Goal: Task Accomplishment & Management: Manage account settings

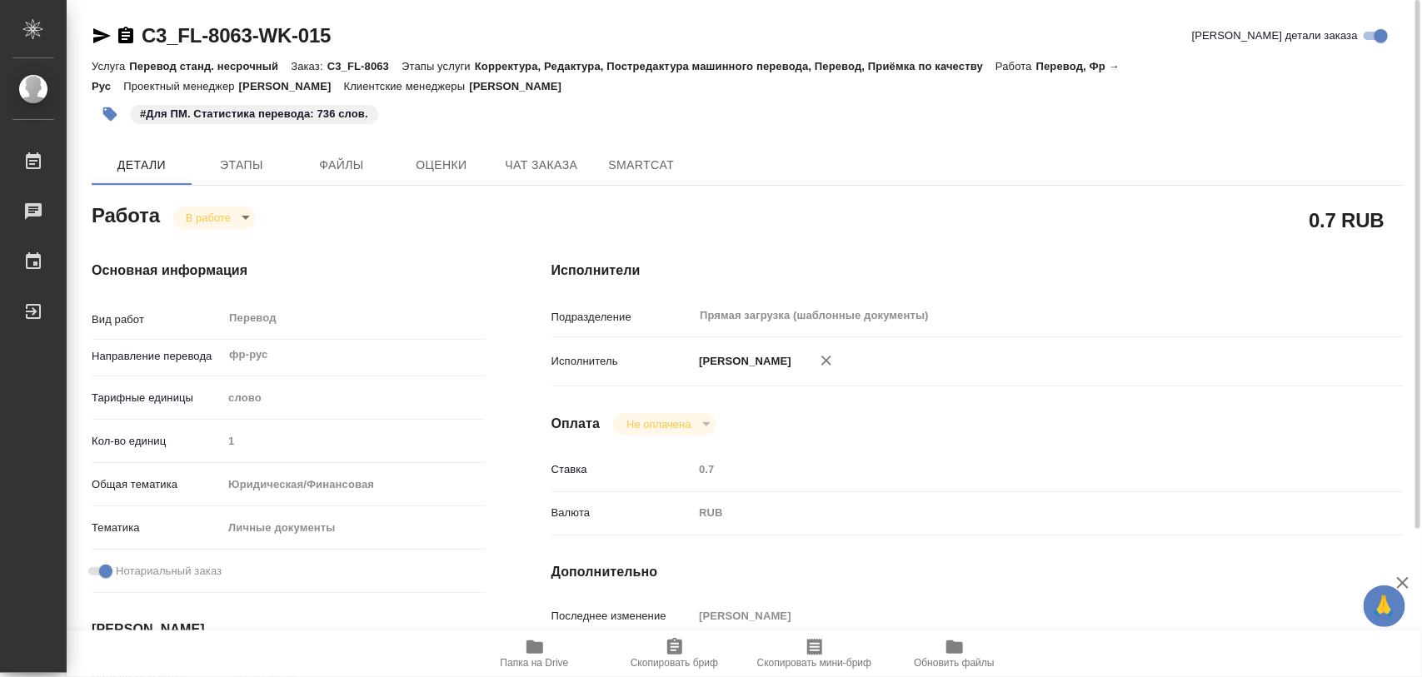
click at [106, 108] on icon "button" at bounding box center [110, 114] width 14 height 14
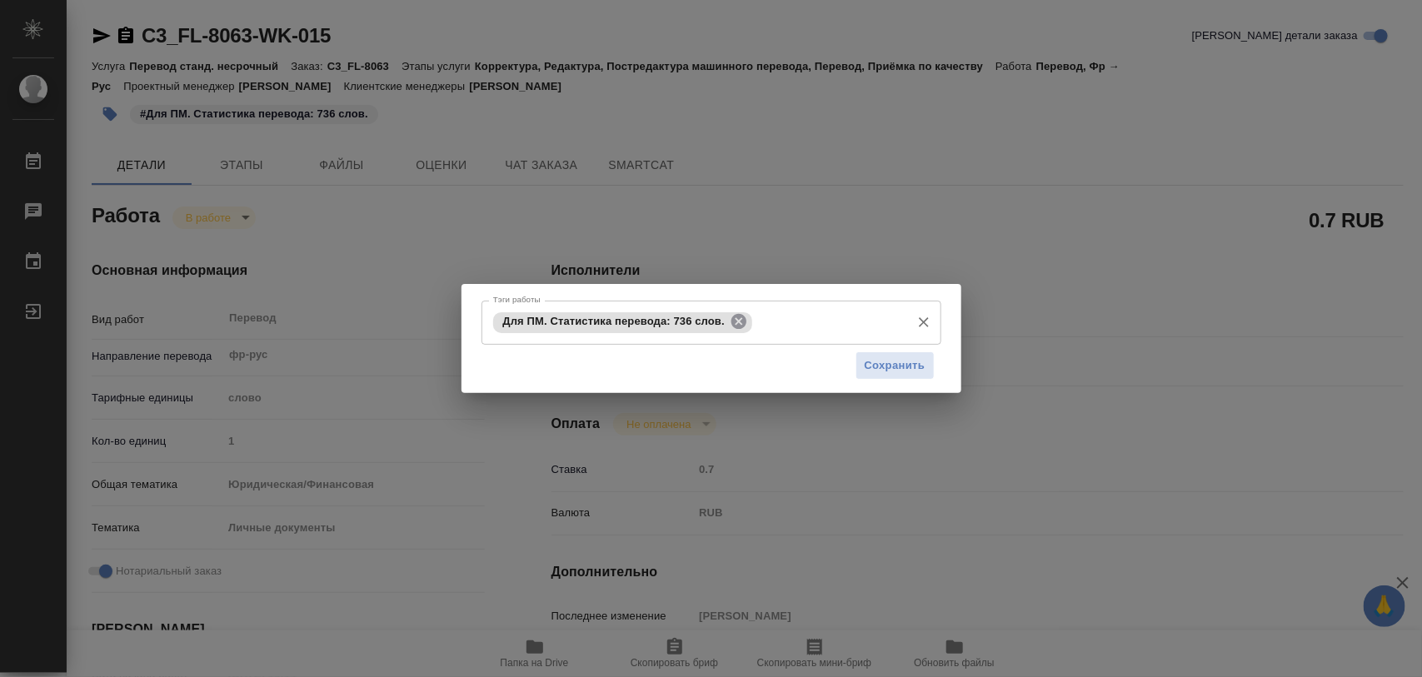
click at [736, 326] on icon at bounding box center [738, 321] width 15 height 15
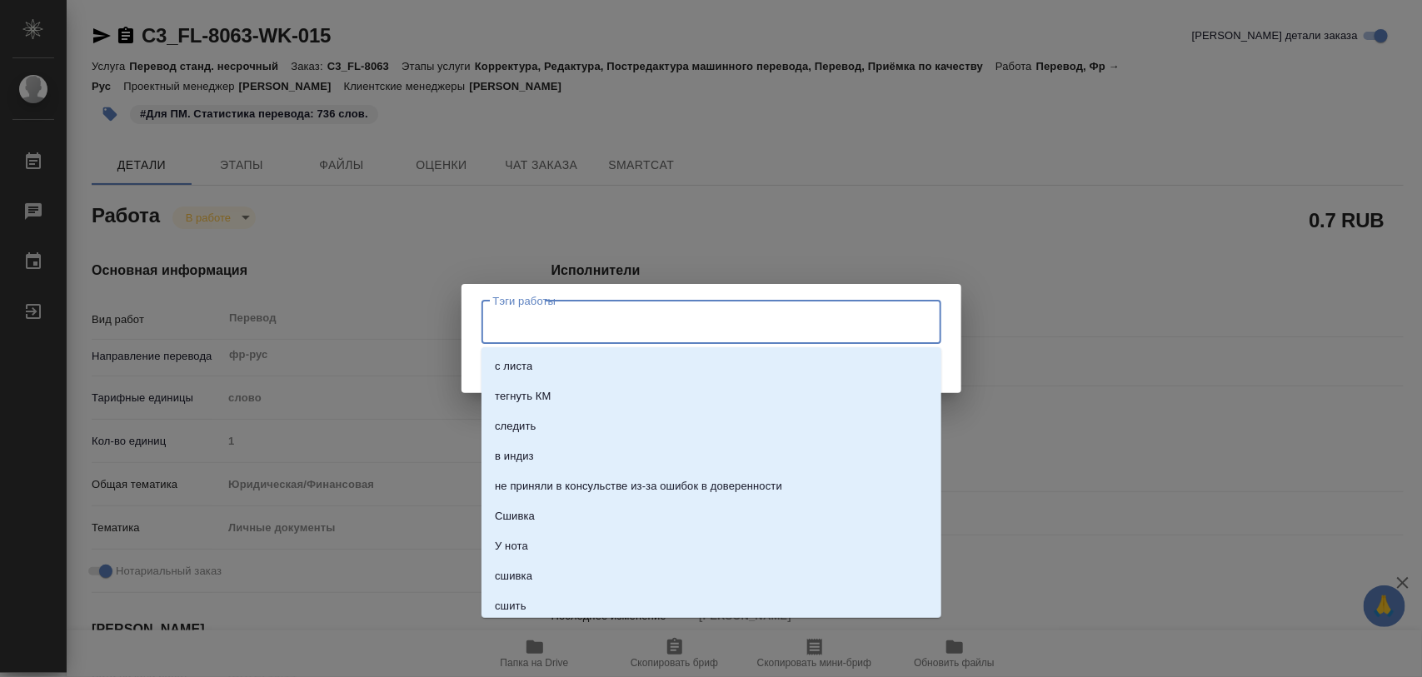
click at [718, 323] on input "Тэги работы" at bounding box center [695, 322] width 413 height 28
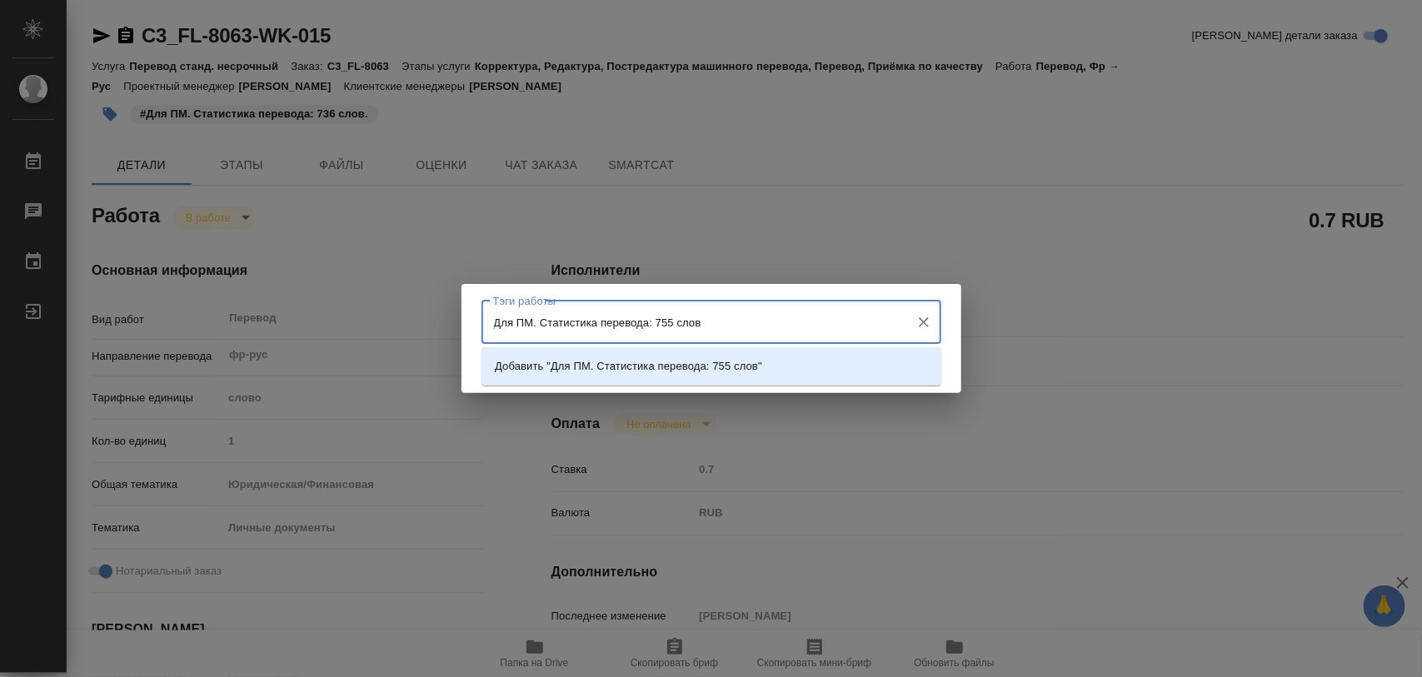
type input "Для ПМ. Статистика перевода: 755 слов."
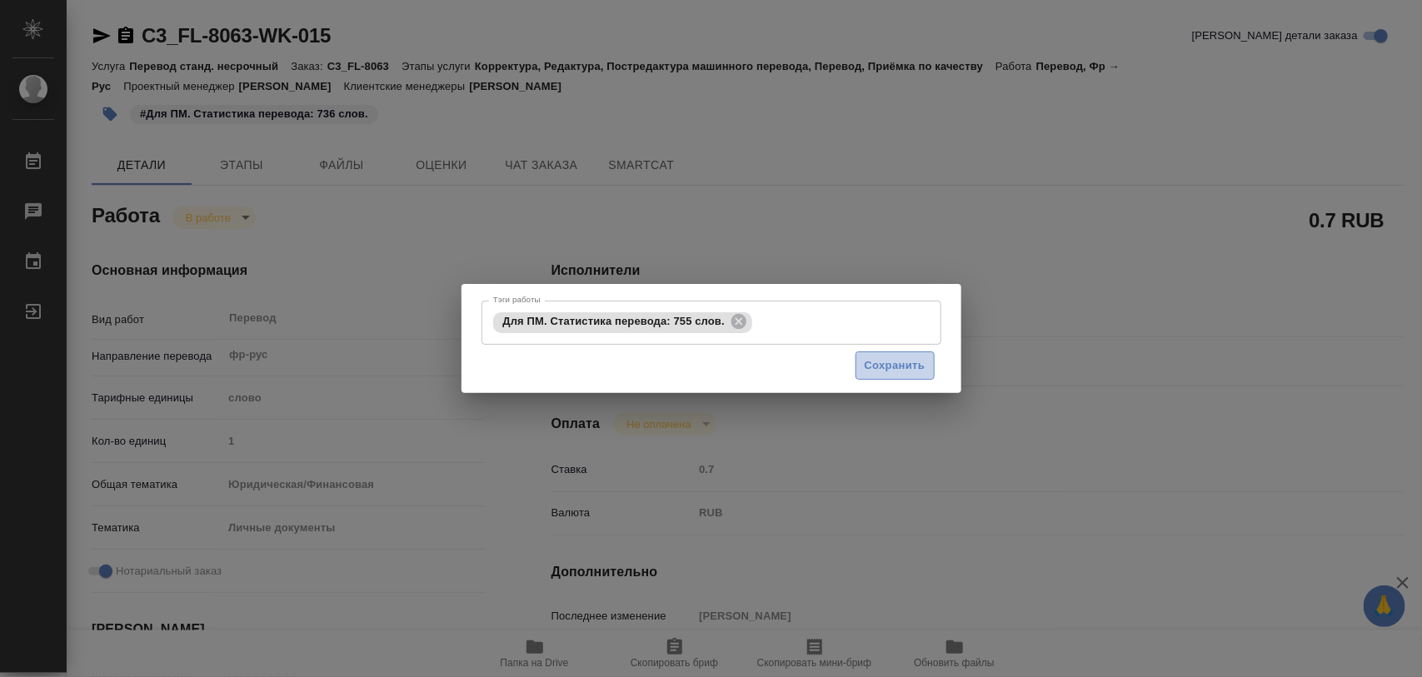
click at [879, 371] on span "Сохранить" at bounding box center [895, 366] width 61 height 19
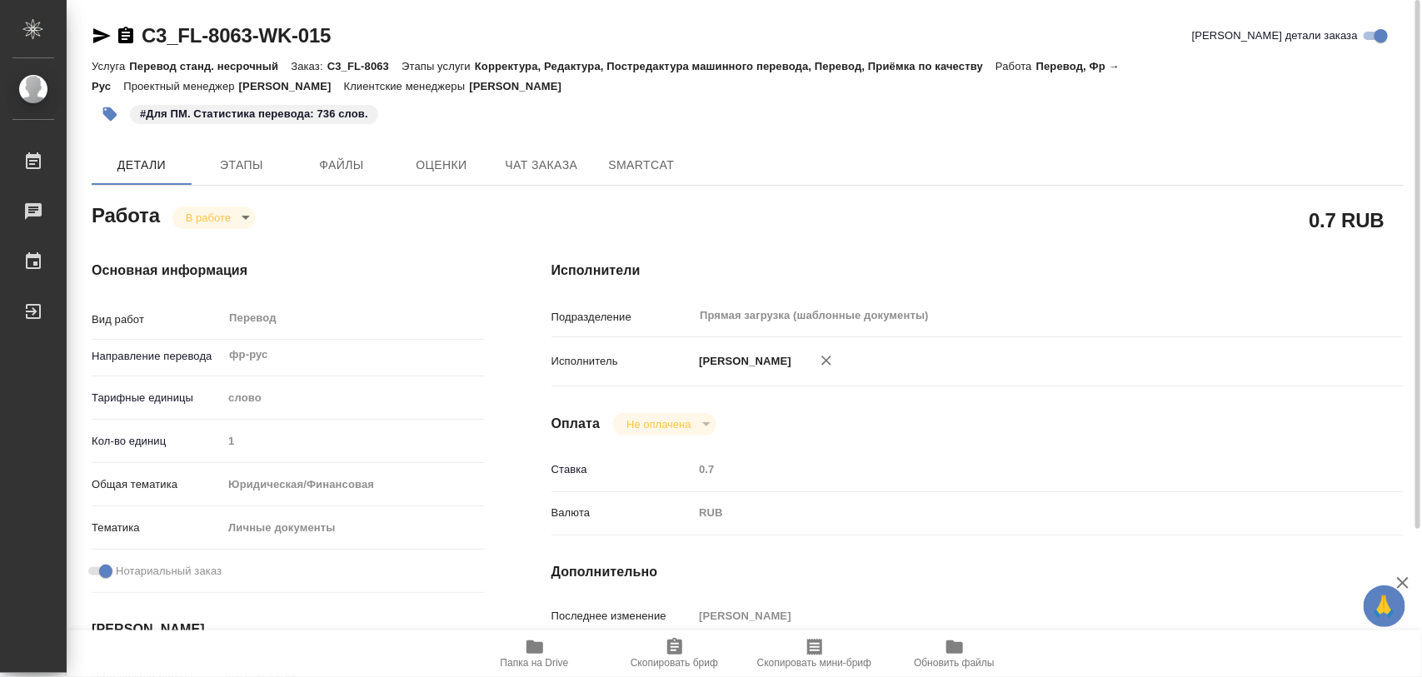
type input "inProgress"
type input "фр-рус"
type input "5a8b1489cc6b4906c91bfd90"
type input "1"
type input "yr-fn"
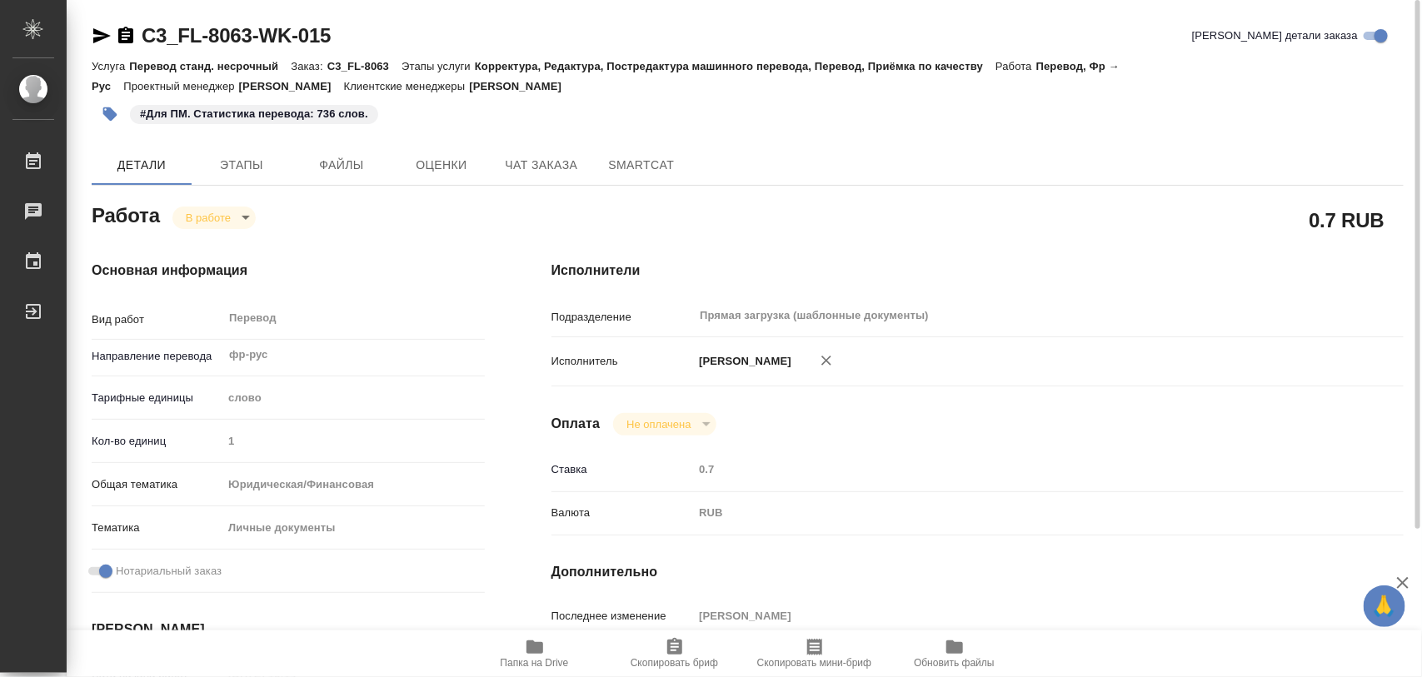
type input "5a8b8b956a9677013d343cfe"
checkbox input "true"
type input "16.08.2025 16:14"
type input "18.08.2025 09:17"
type input "19.08.2025 12:00"
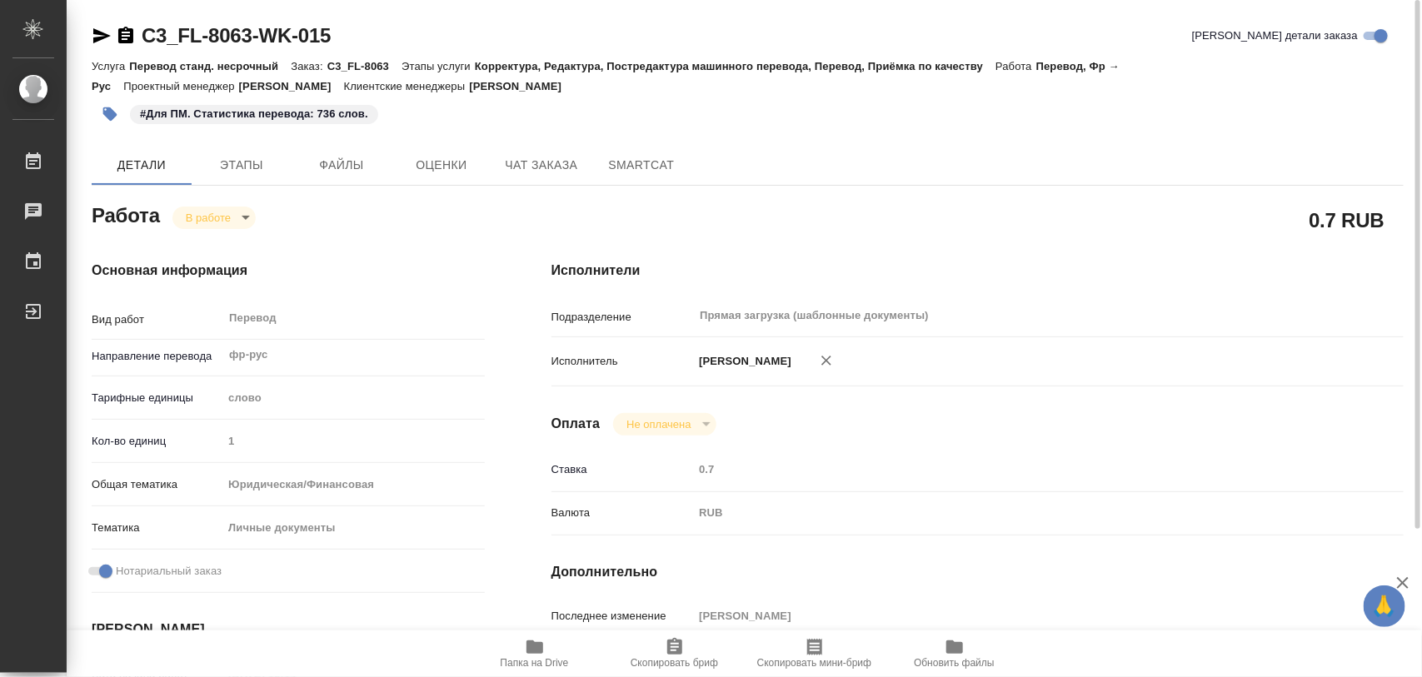
type input "19.08.2025 12:00"
type input "Прямая загрузка (шаблонные документы)"
type input "notPayed"
type input "0.7"
type input "RUB"
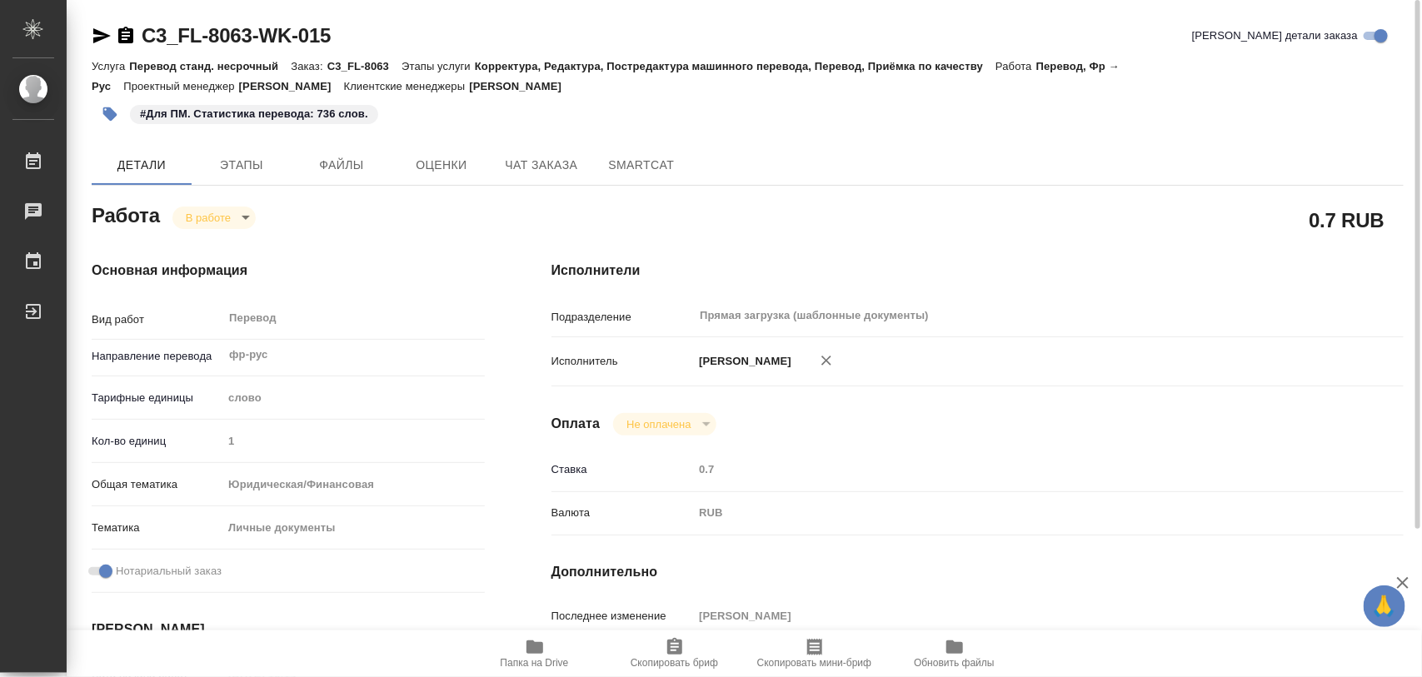
type input "[PERSON_NAME]"
type input "C3_FL-8063"
type input "Перевод станд. несрочный"
type input "Корректура, Редактура, Постредактура машинного перевода, Перевод, Приёмка по ка…"
type input "[PERSON_NAME]"
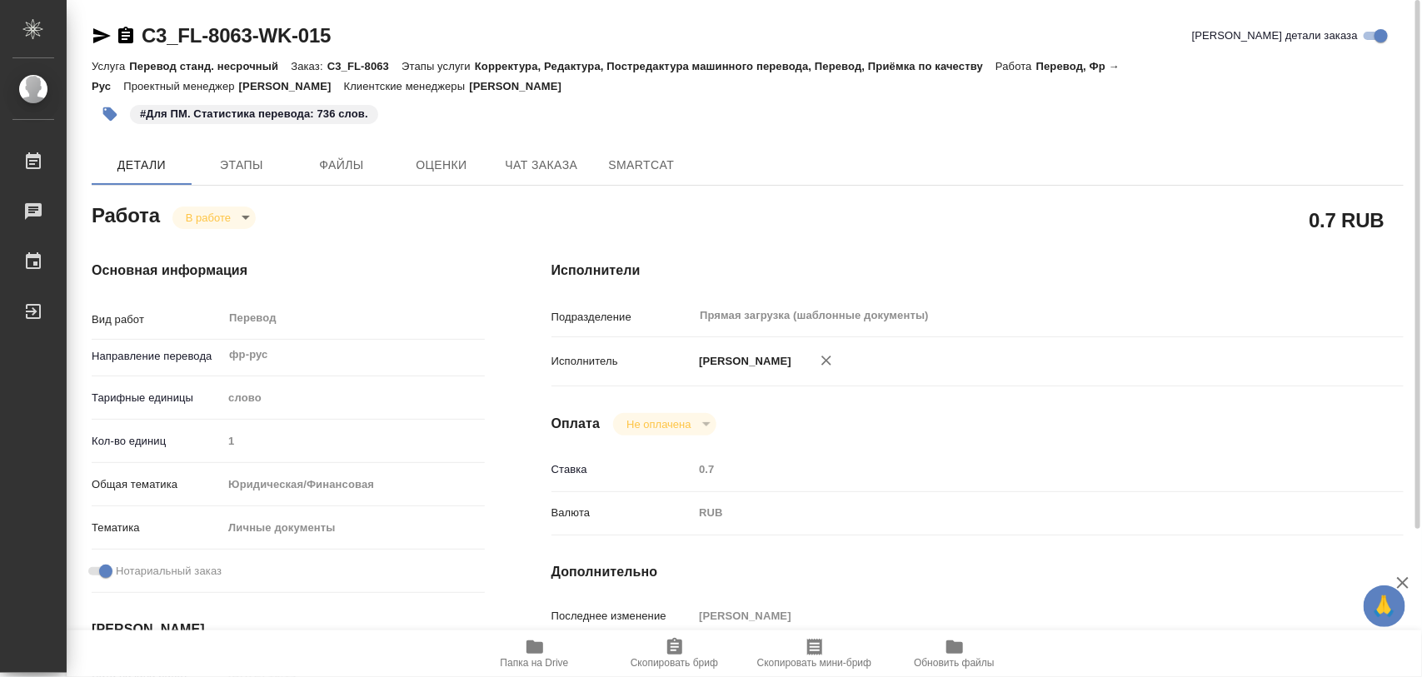
type input "/Clients/FL_C3/Orders/C3_FL-8063"
click at [250, 221] on body "🙏 .cls-1 fill:#fff; AWATERA Iglakov Maksim Работы 0 Чаты График Выйти C3_FL-806…" at bounding box center [711, 338] width 1422 height 677
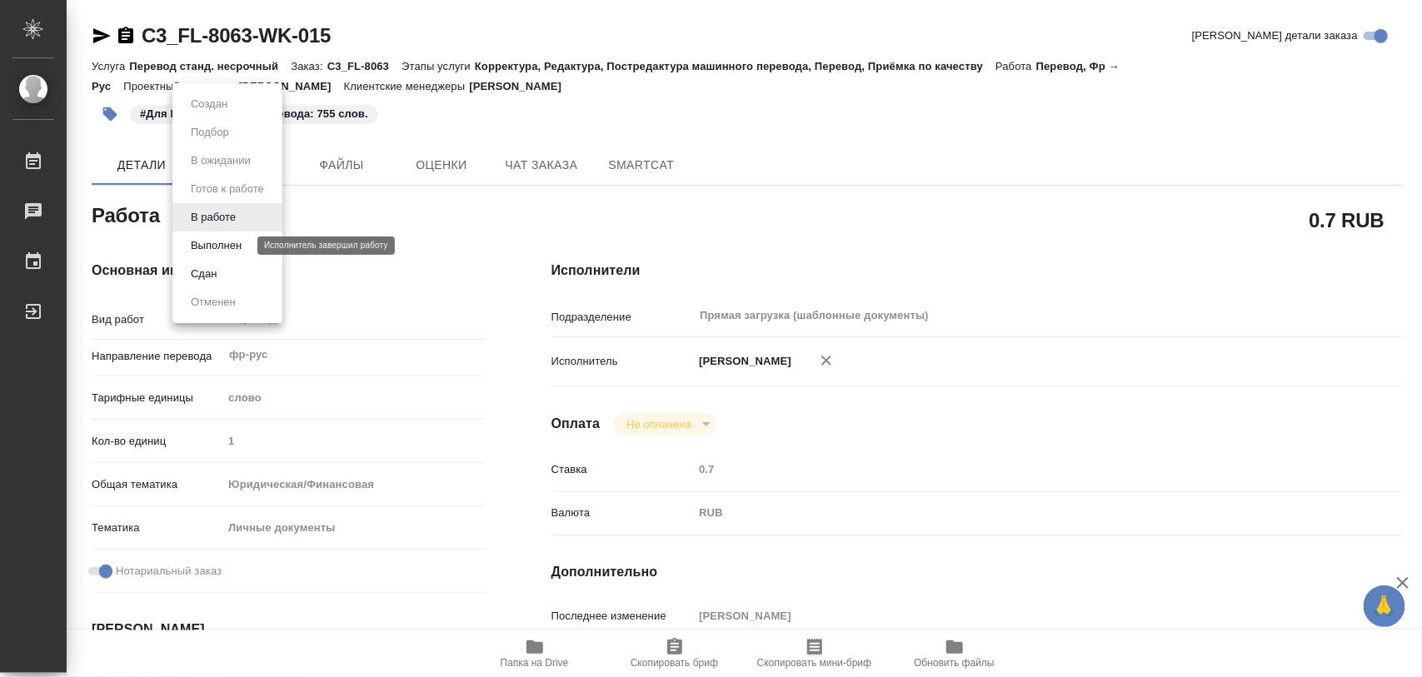
click at [244, 242] on button "Выполнен" at bounding box center [216, 246] width 61 height 18
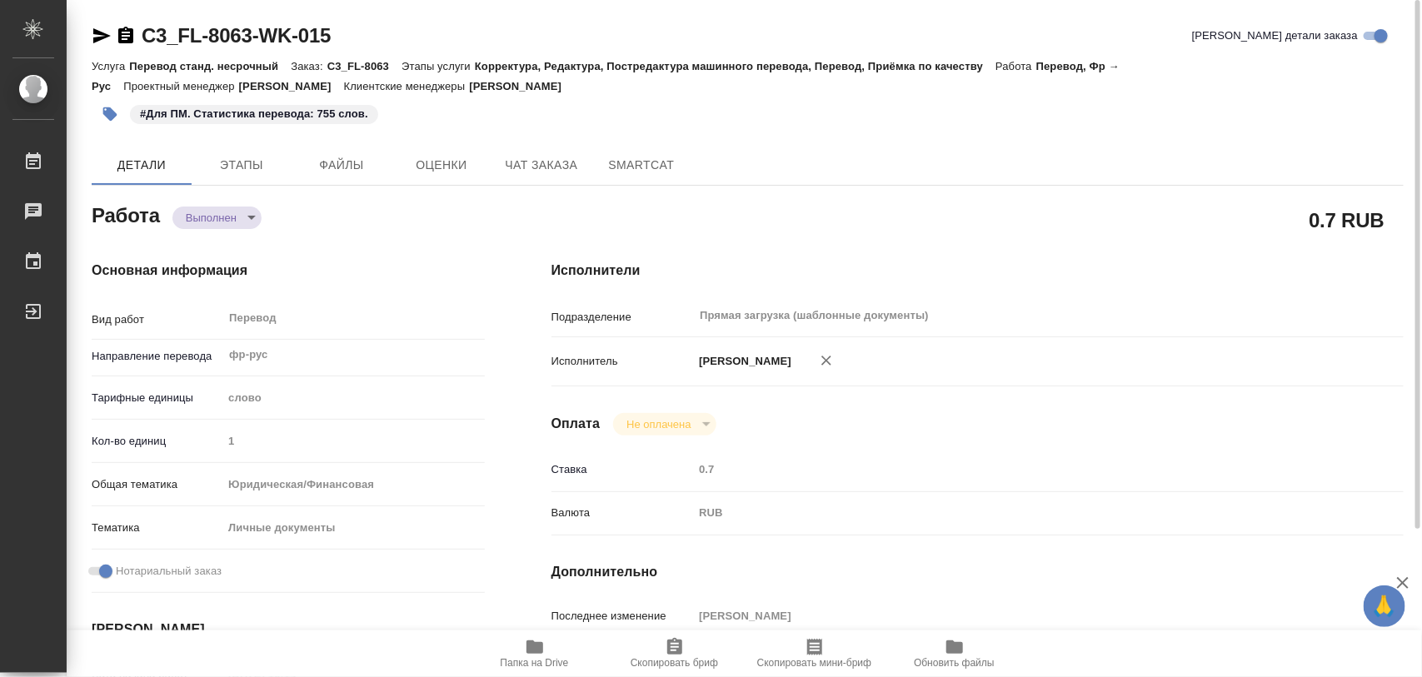
type textarea "x"
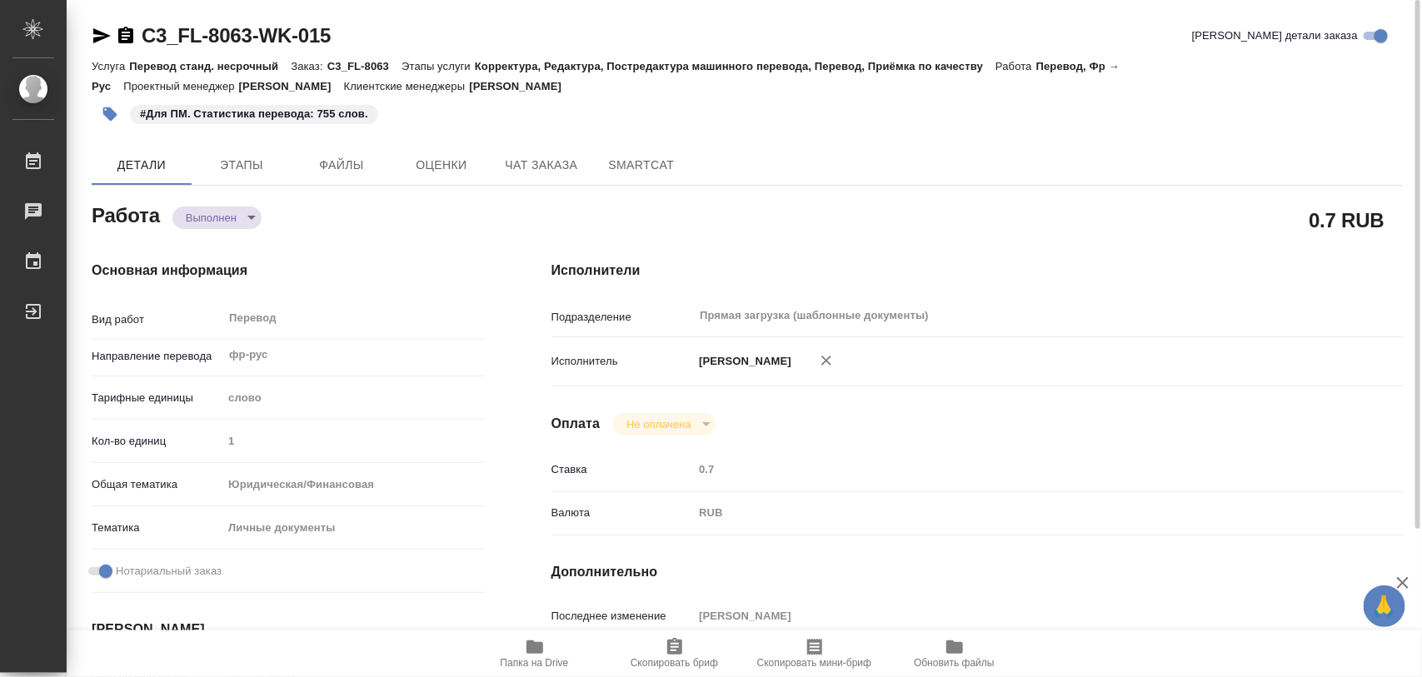
type textarea "x"
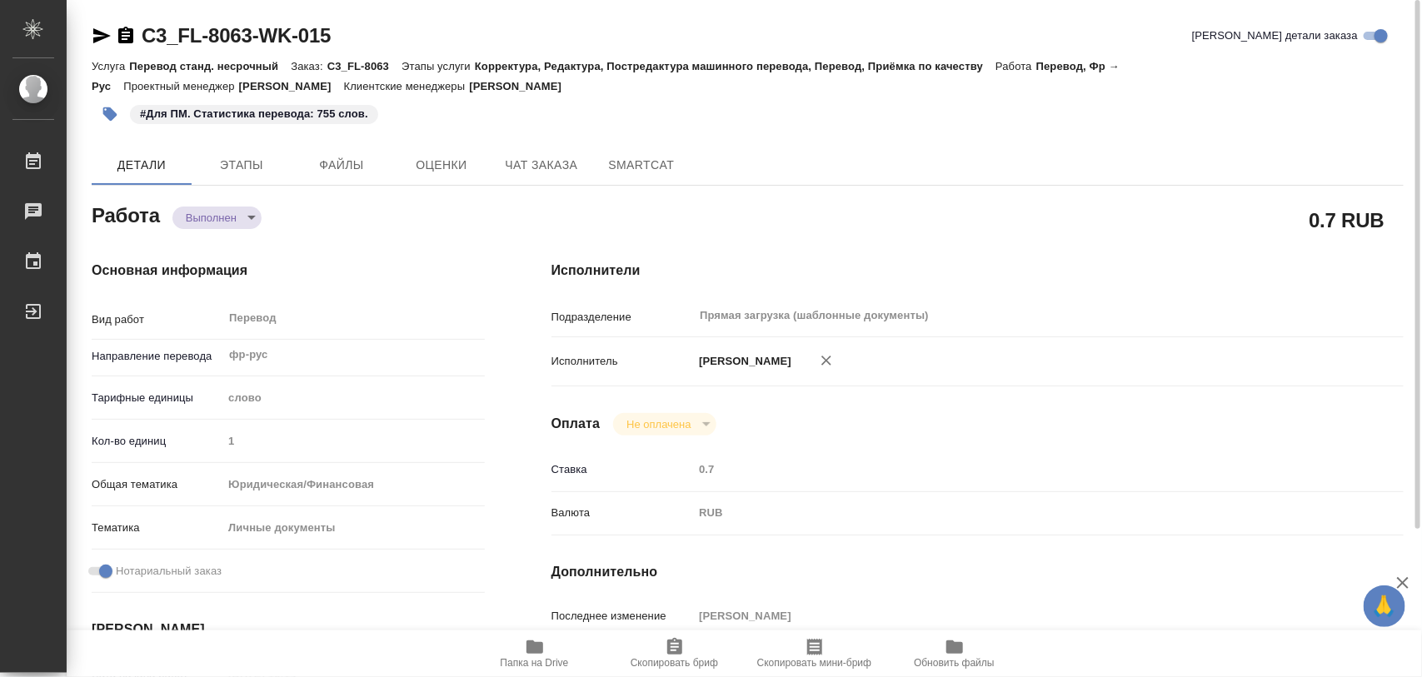
type textarea "x"
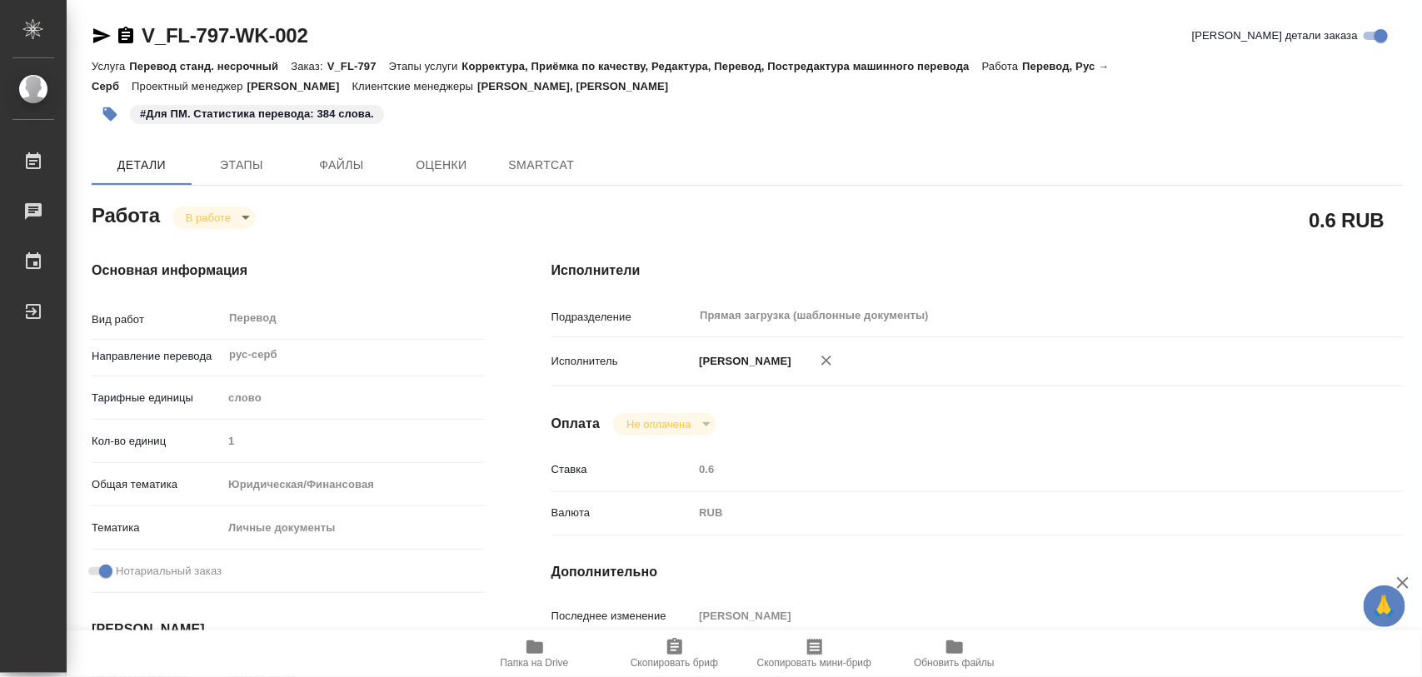
type textarea "x"
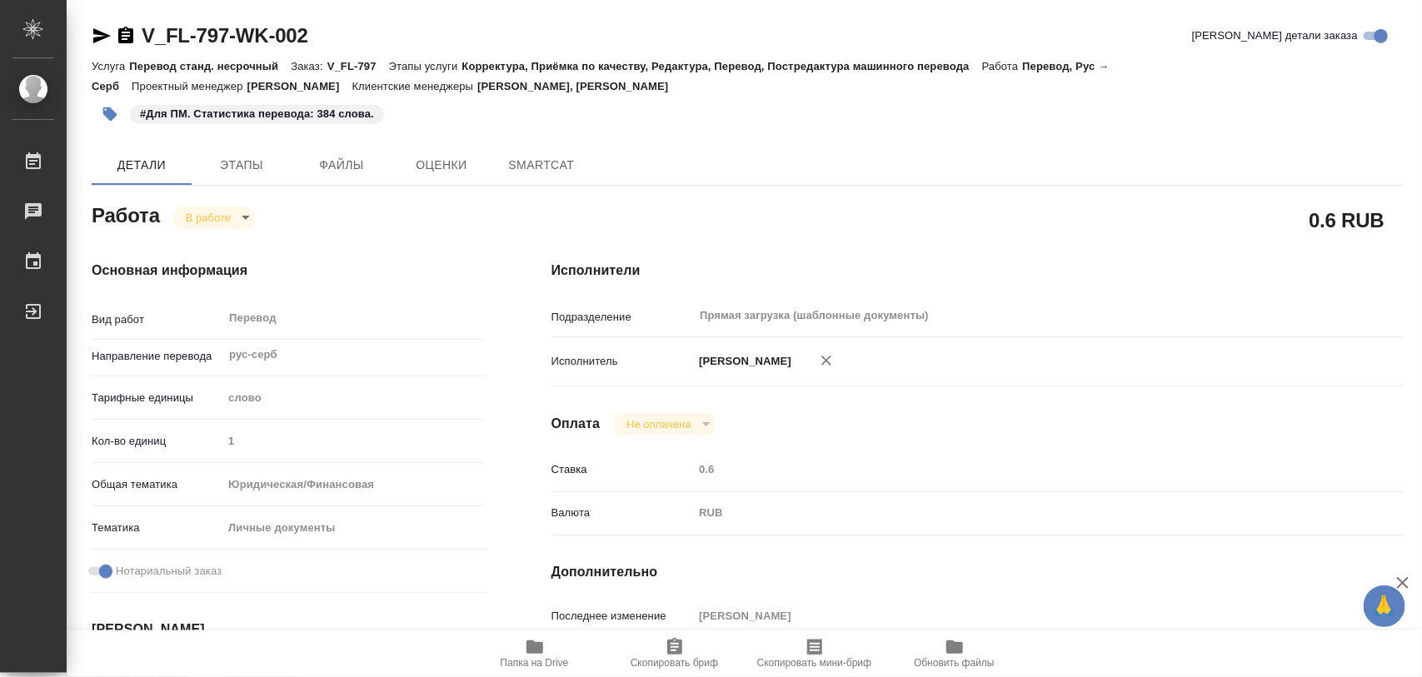
type textarea "x"
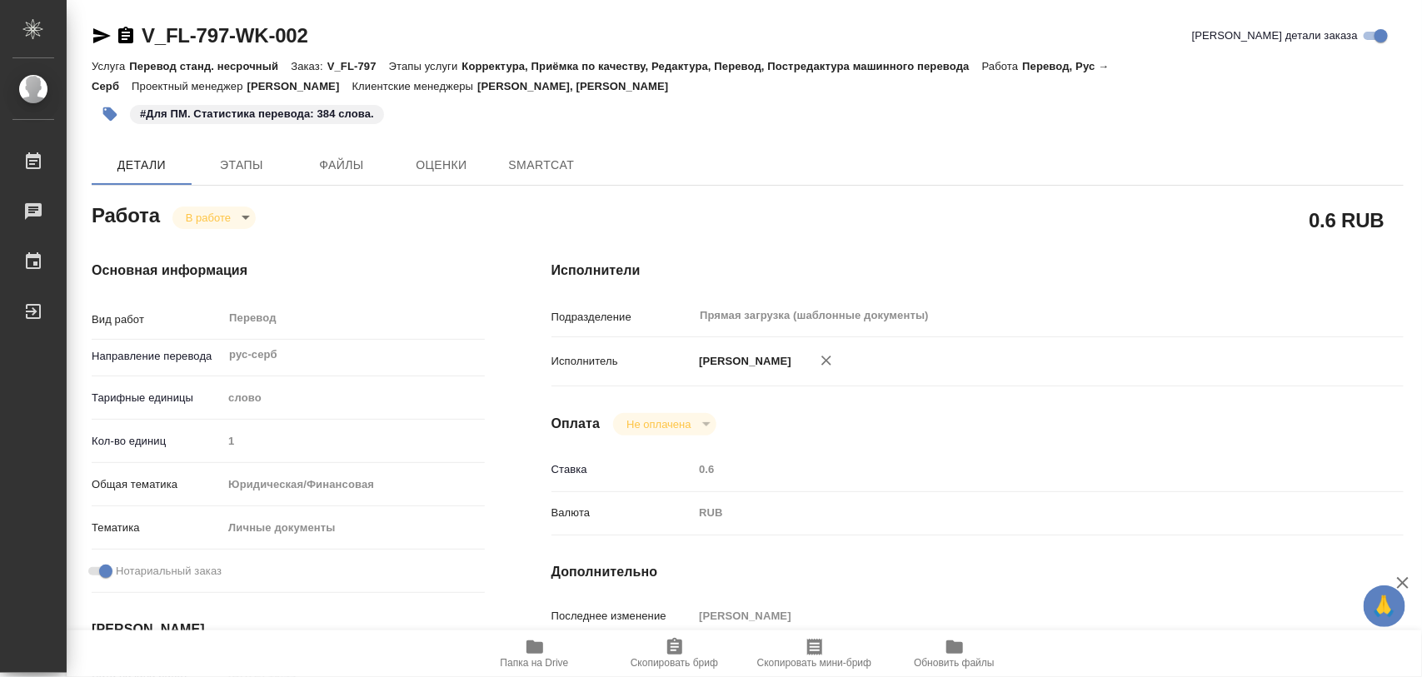
type textarea "x"
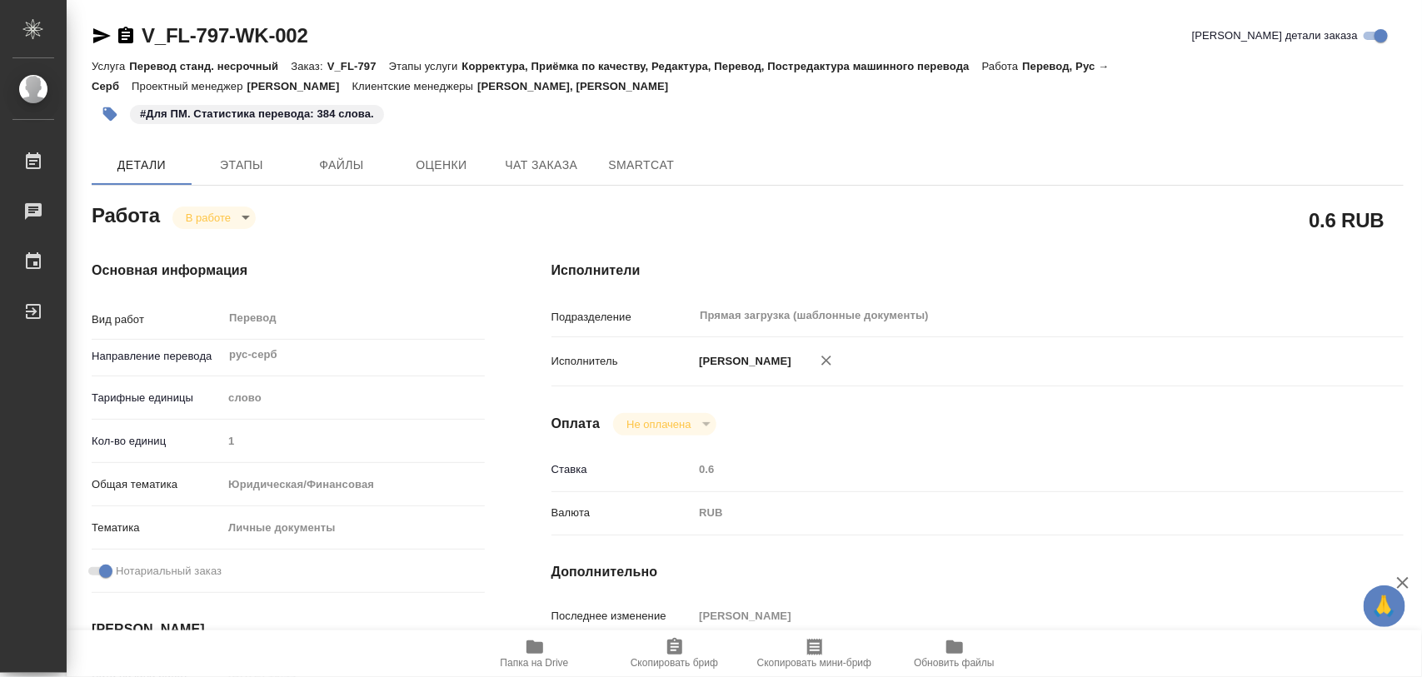
type textarea "x"
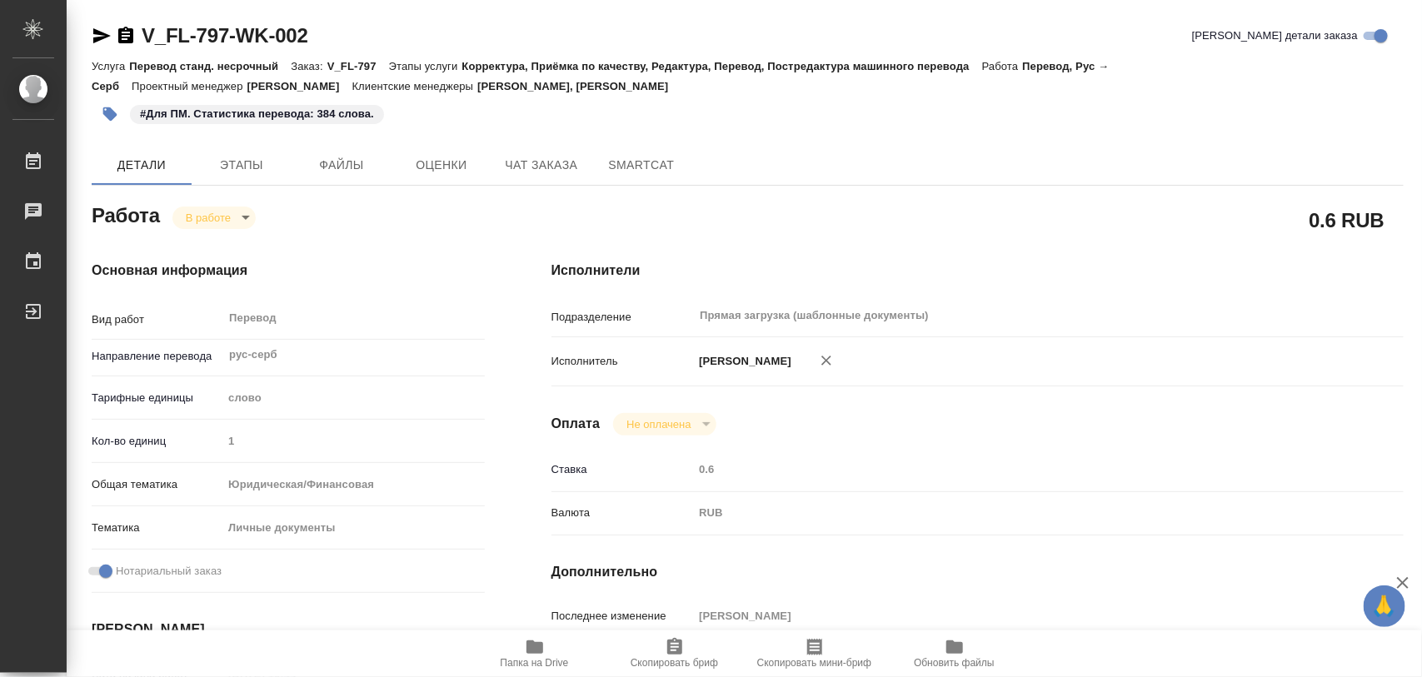
type textarea "x"
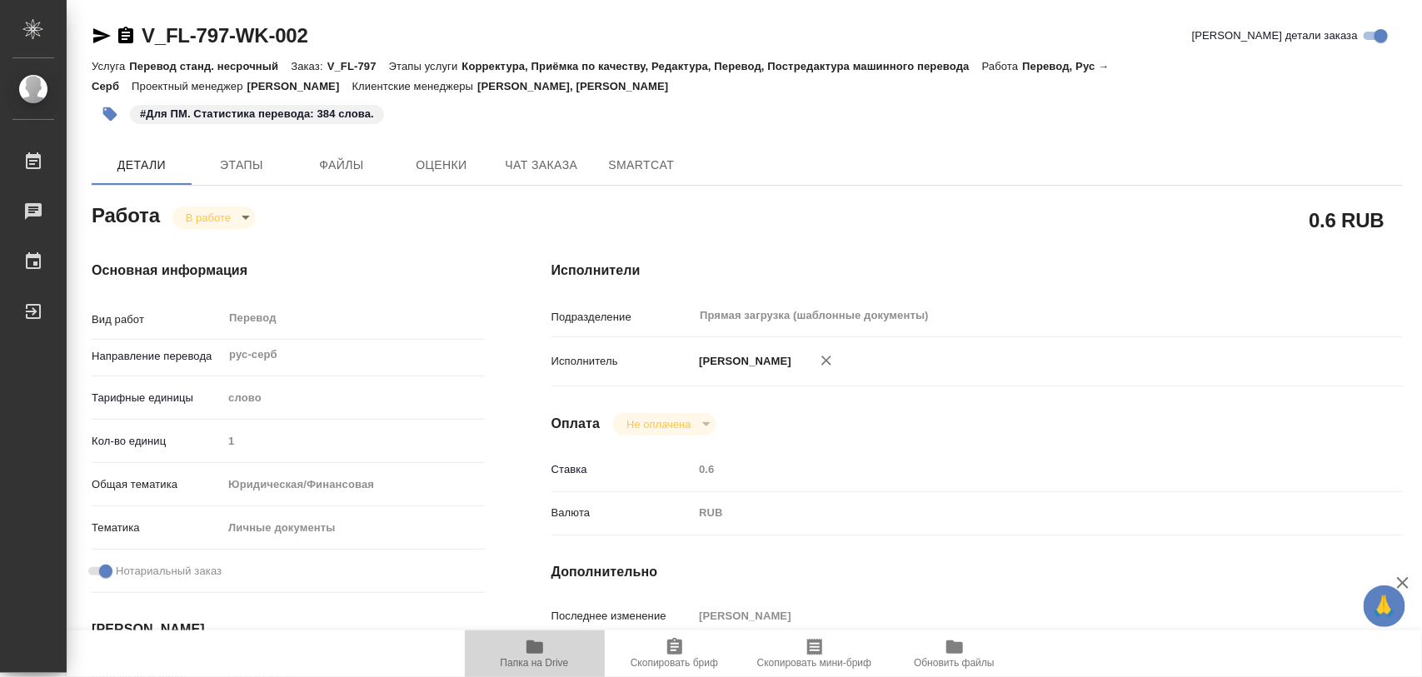
click at [540, 637] on icon "button" at bounding box center [535, 647] width 20 height 20
type textarea "x"
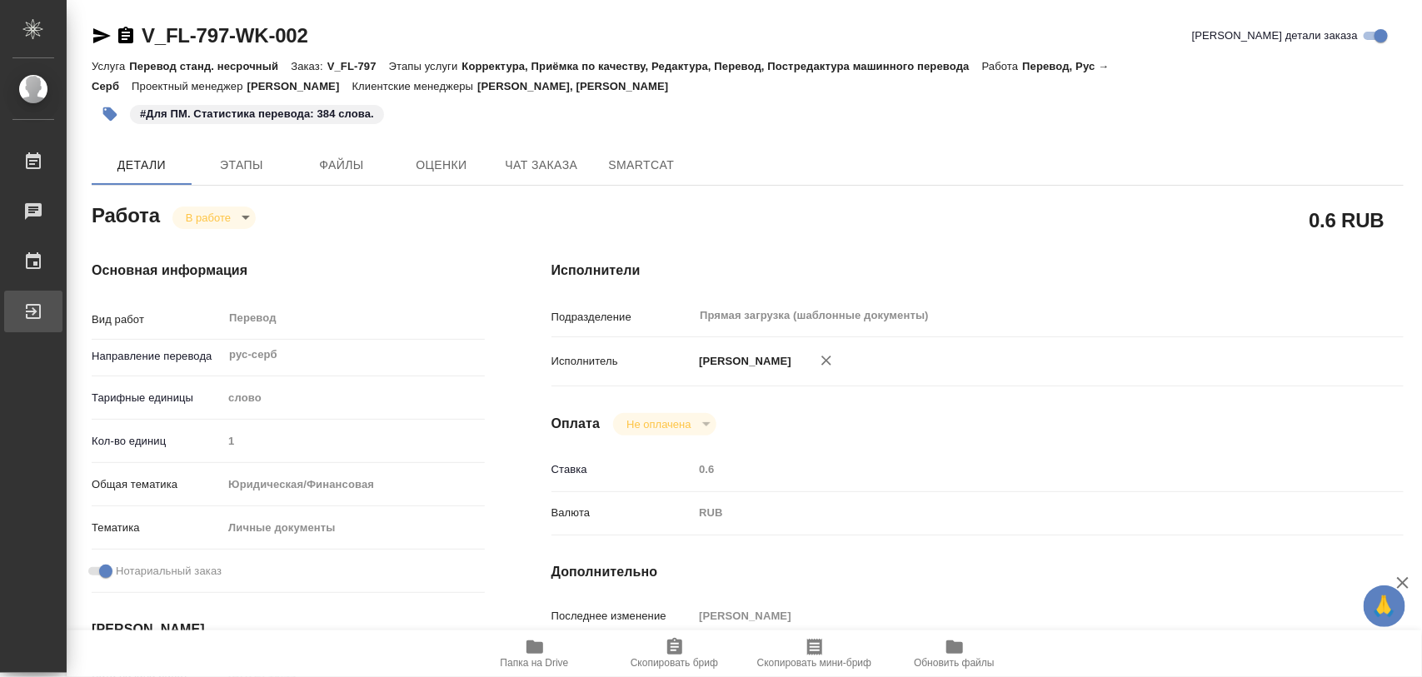
type textarea "x"
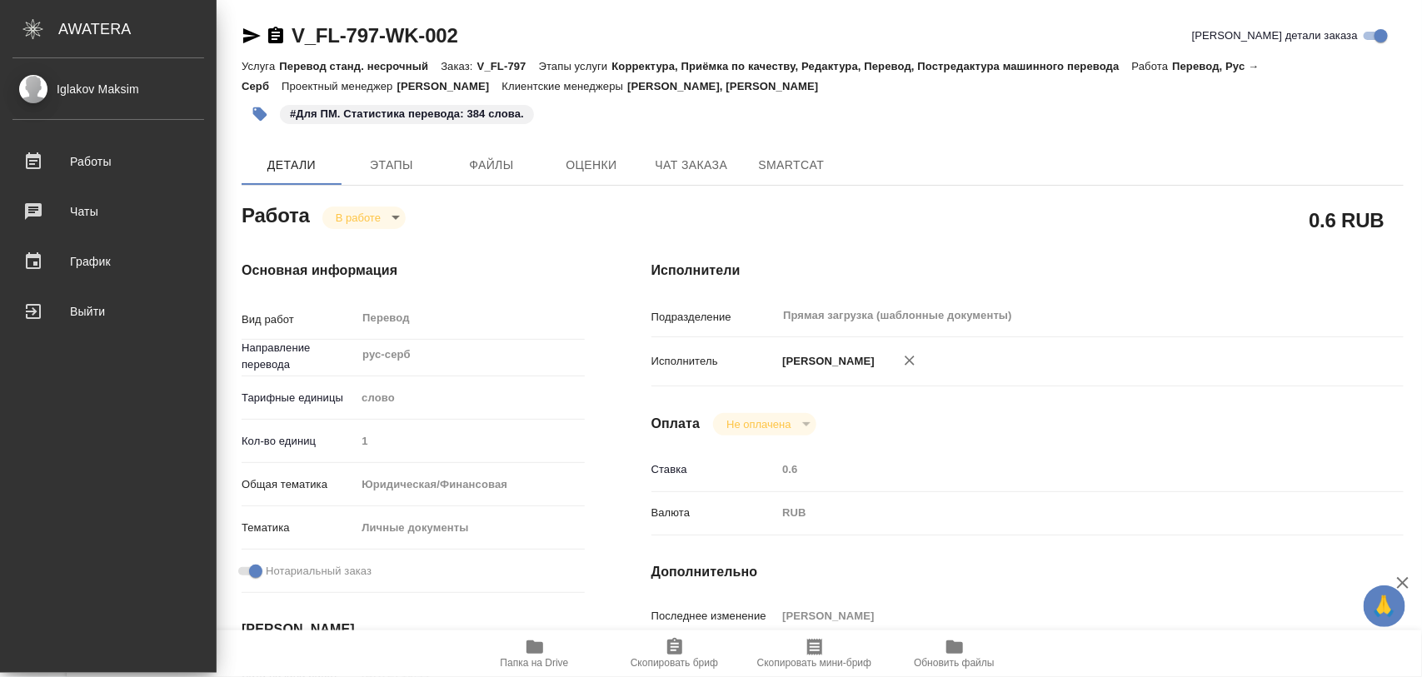
type textarea "x"
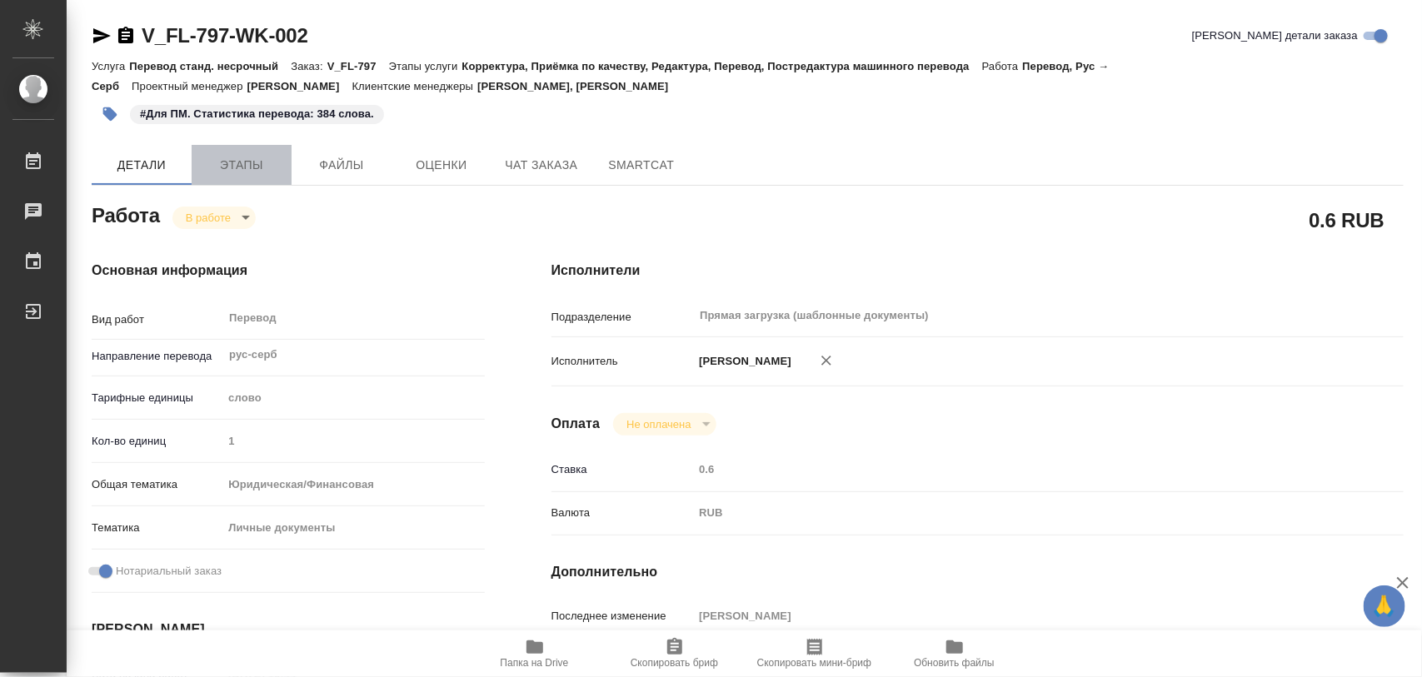
click at [251, 151] on button "Этапы" at bounding box center [242, 165] width 100 height 40
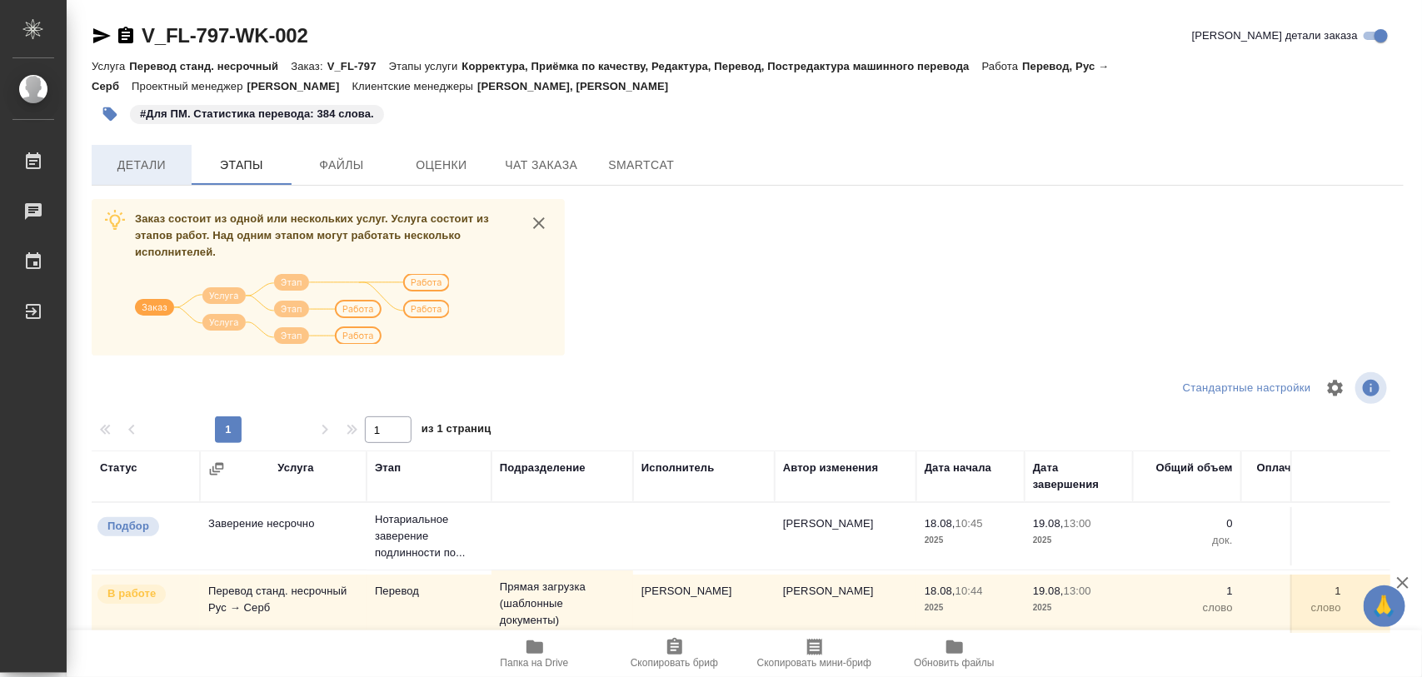
click at [136, 164] on span "Детали" at bounding box center [142, 165] width 80 height 21
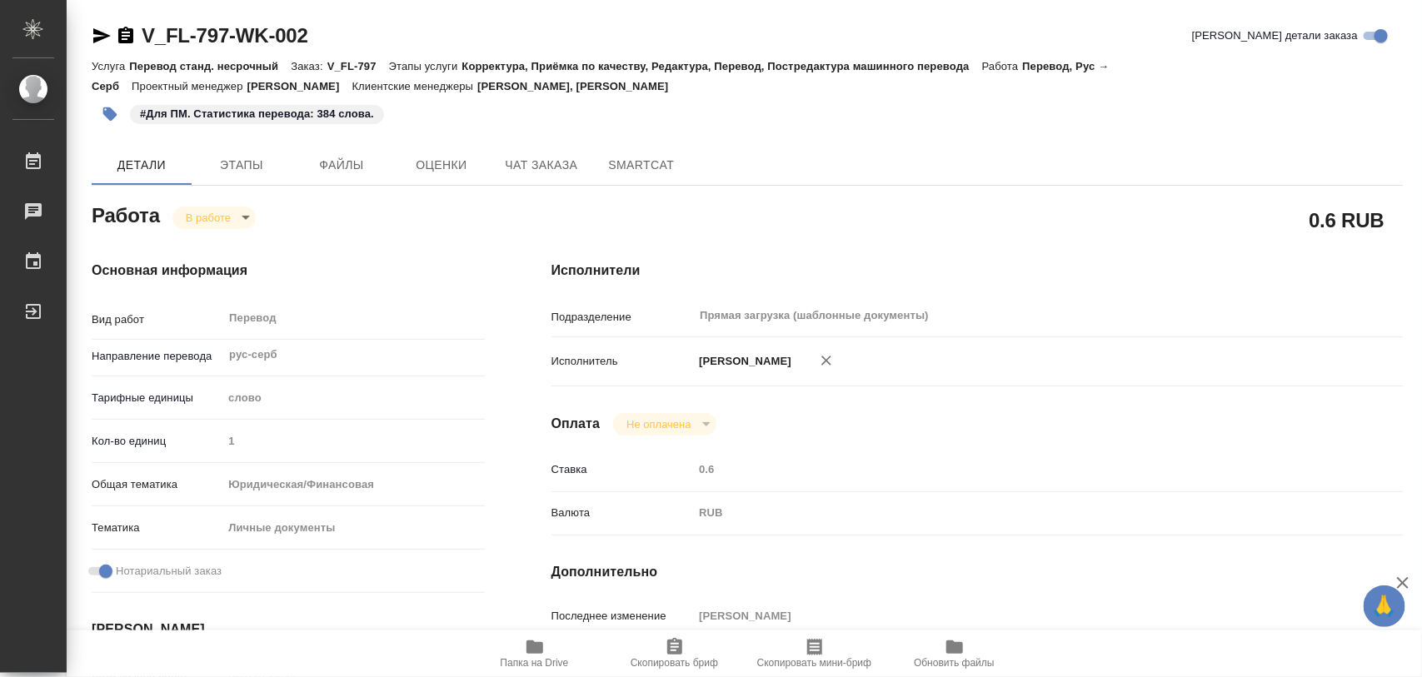
type textarea "x"
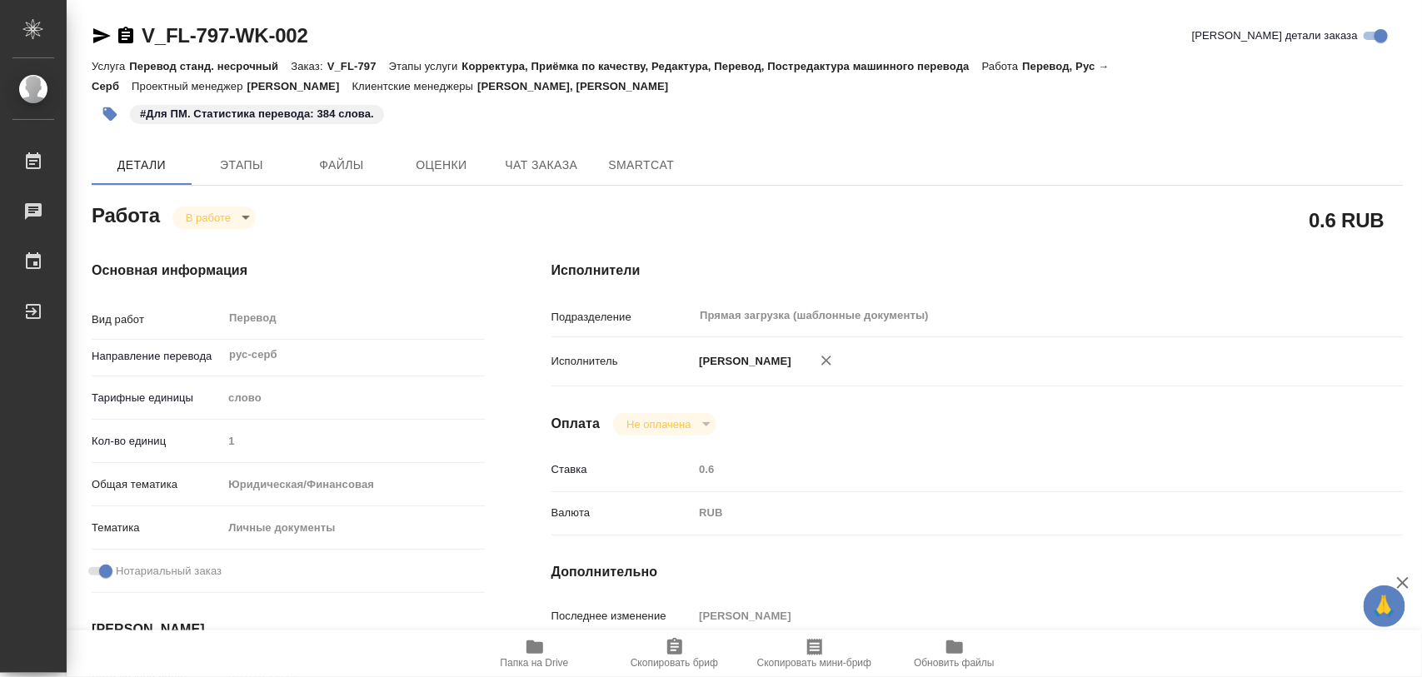
type textarea "x"
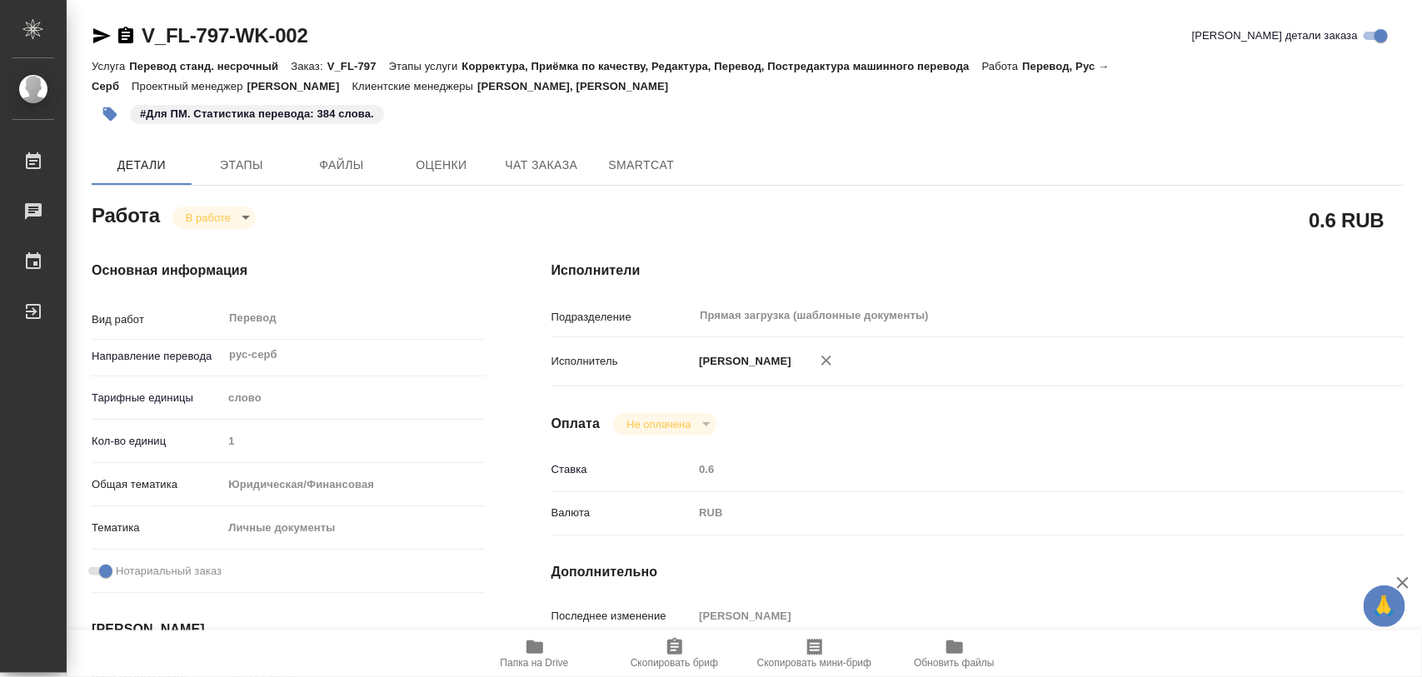
type textarea "x"
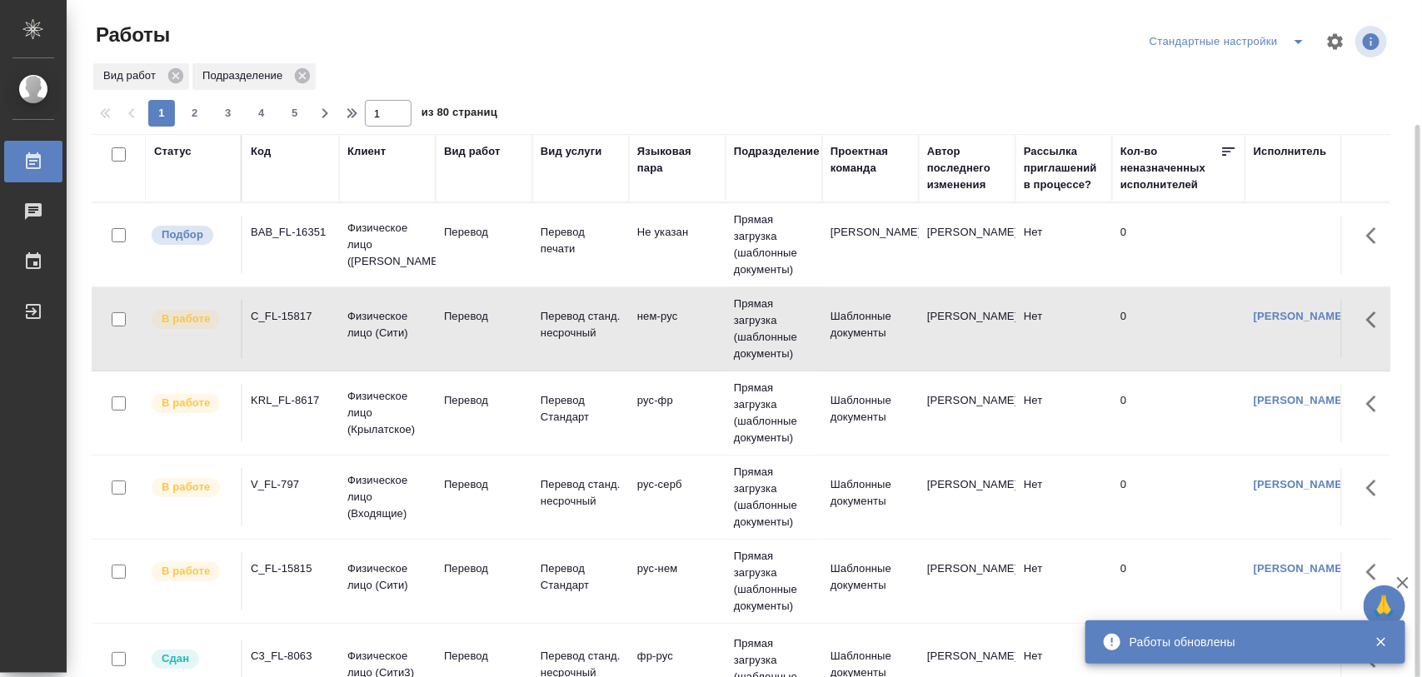
scroll to position [65, 0]
